Goal: Check status: Check status

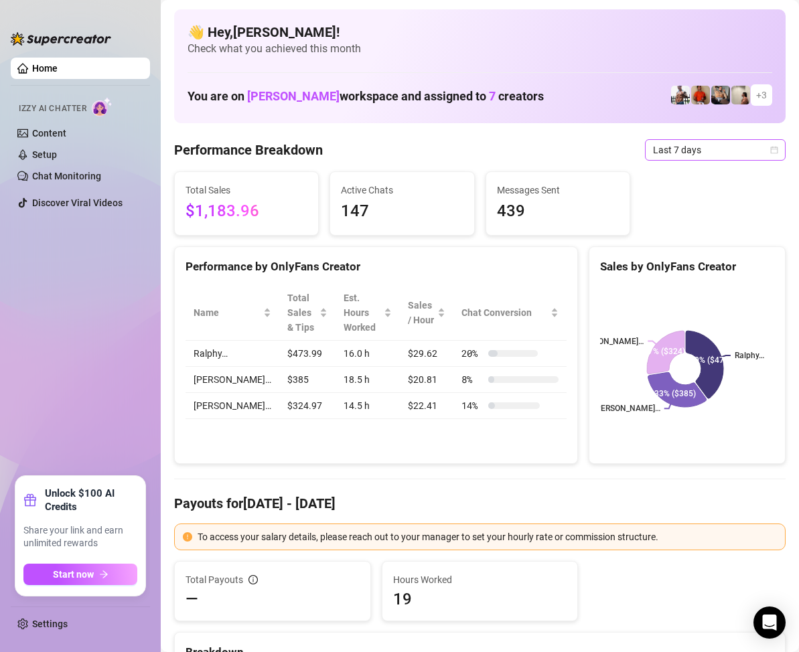
click at [767, 147] on div "Last 7 days" at bounding box center [715, 149] width 141 height 21
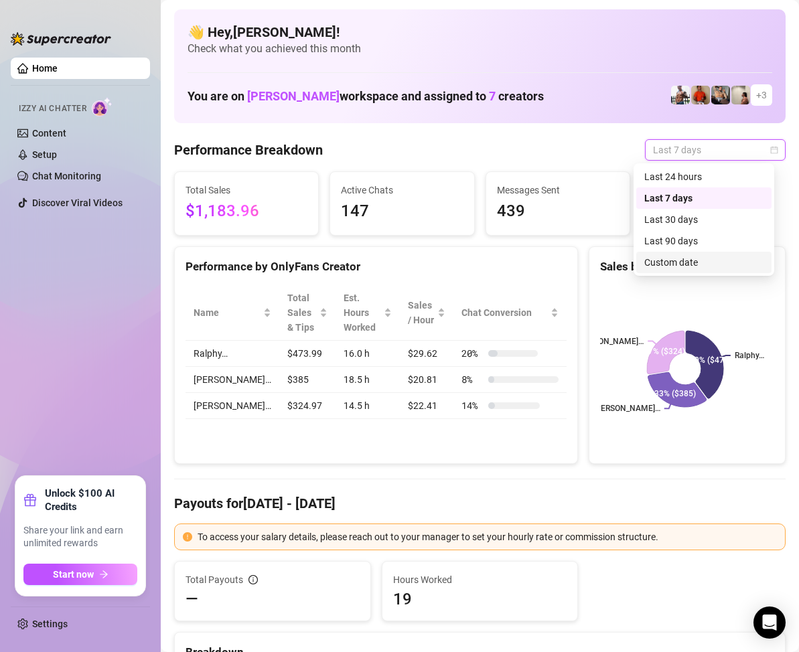
click at [694, 261] on div "Custom date" at bounding box center [703, 262] width 119 height 15
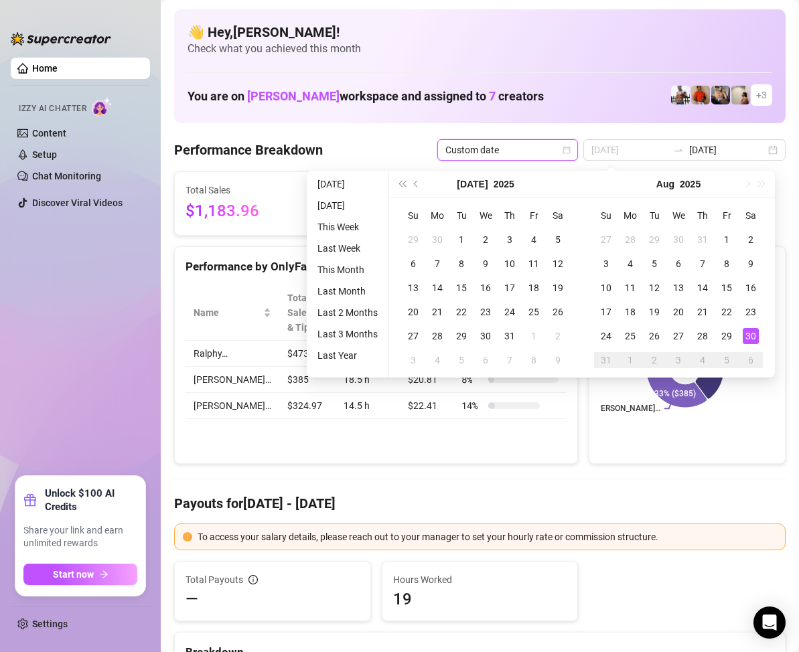
type input "[DATE]"
click at [749, 331] on div "30" at bounding box center [751, 336] width 16 height 16
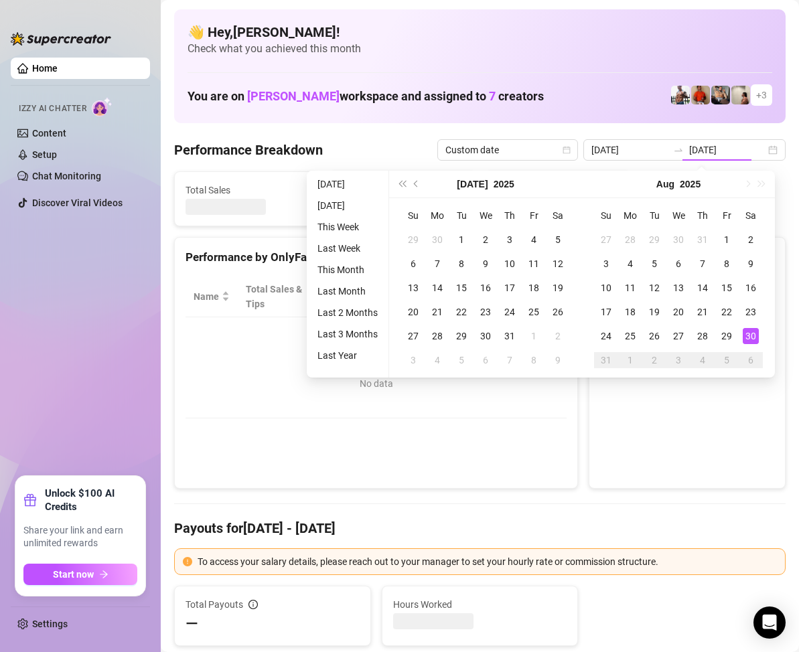
type input "[DATE]"
